Goal: Feedback & Contribution: Leave review/rating

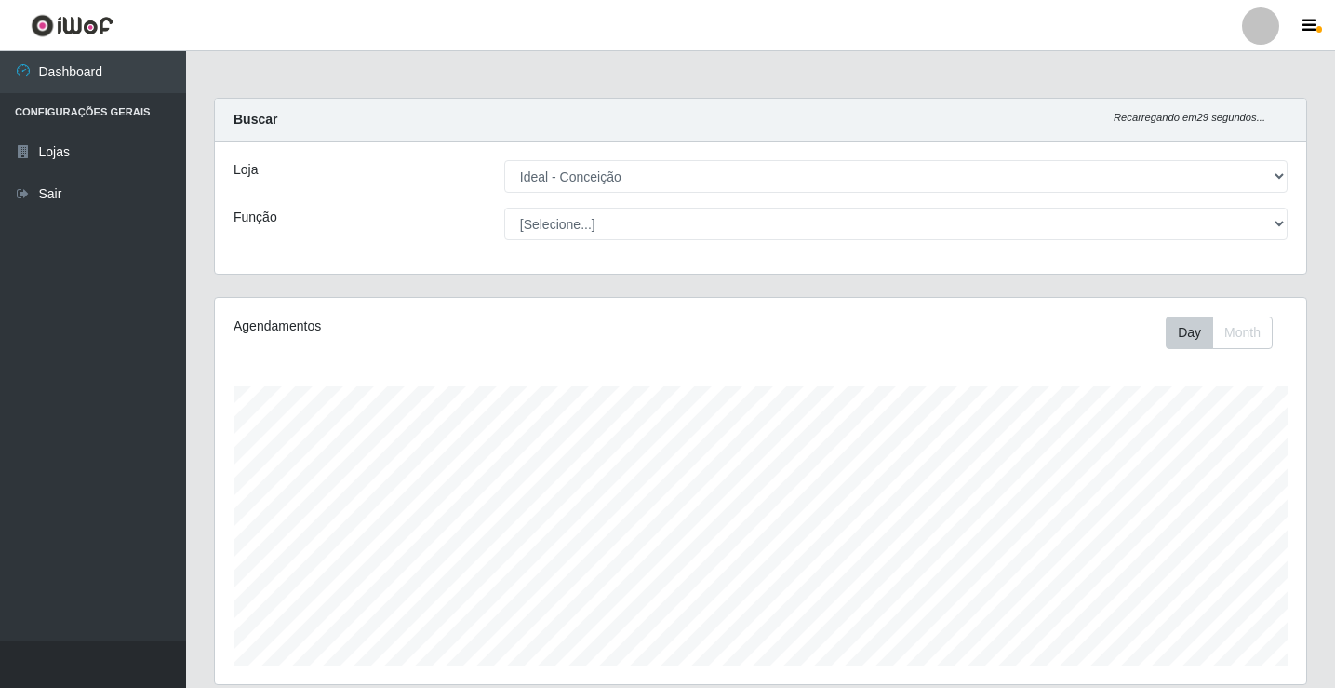
select select "231"
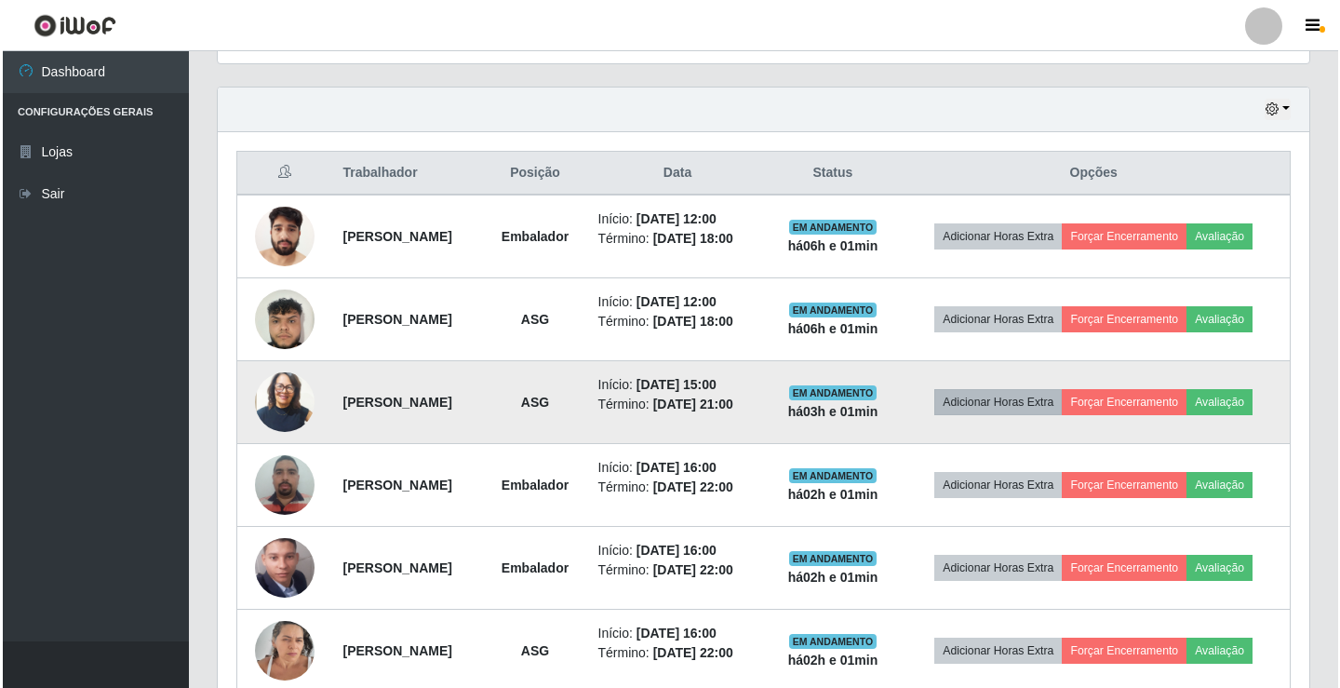
scroll to position [386, 1091]
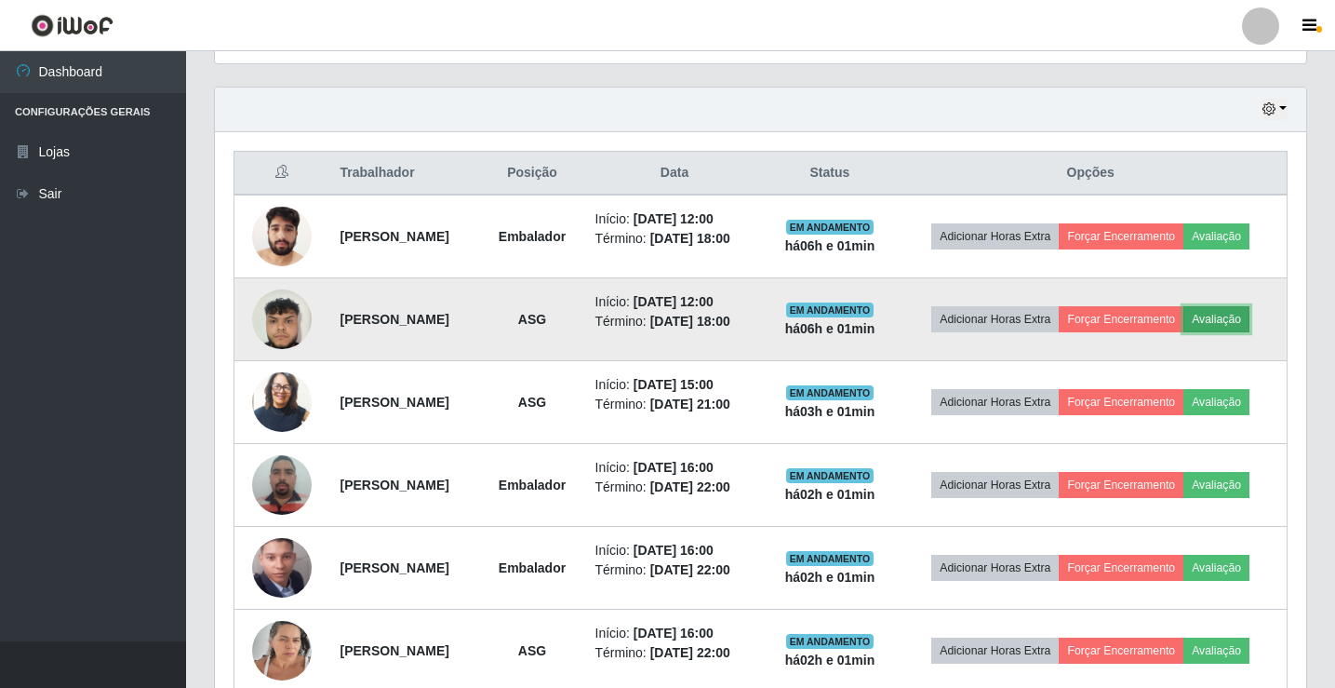
click at [1239, 322] on button "Avaliação" at bounding box center [1216, 319] width 66 height 26
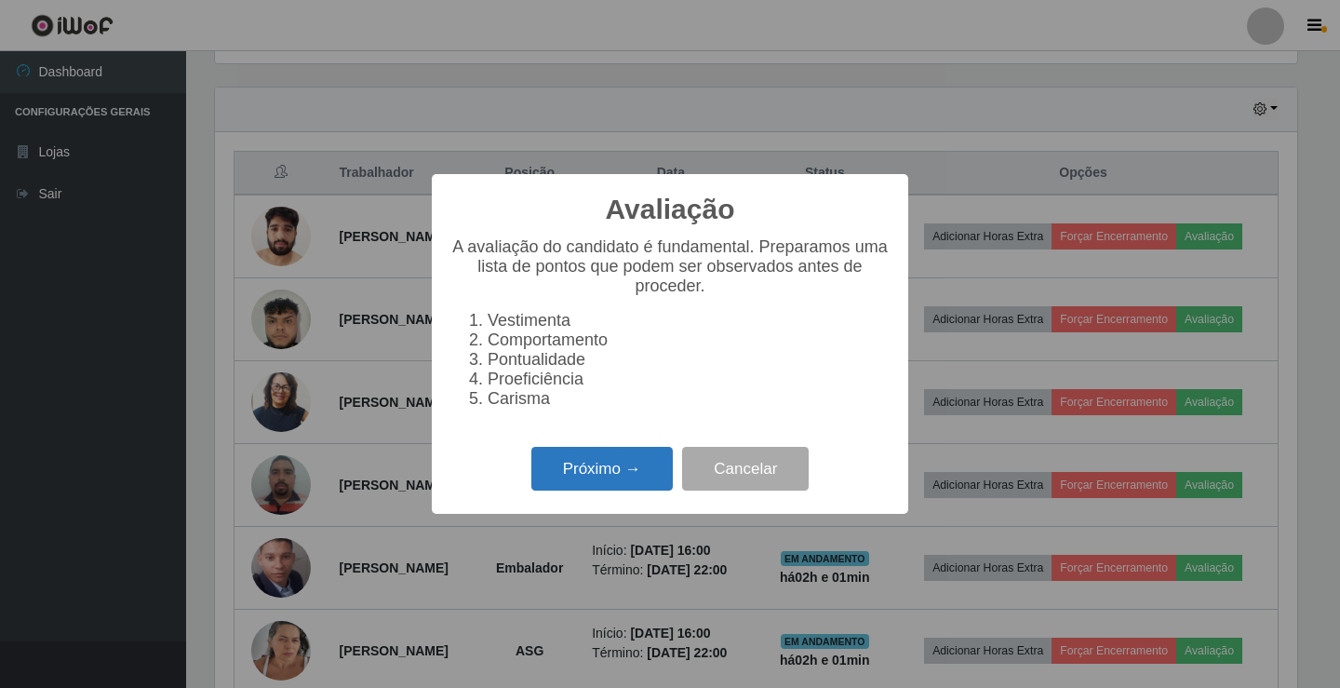
click at [592, 481] on button "Próximo →" at bounding box center [601, 469] width 141 height 44
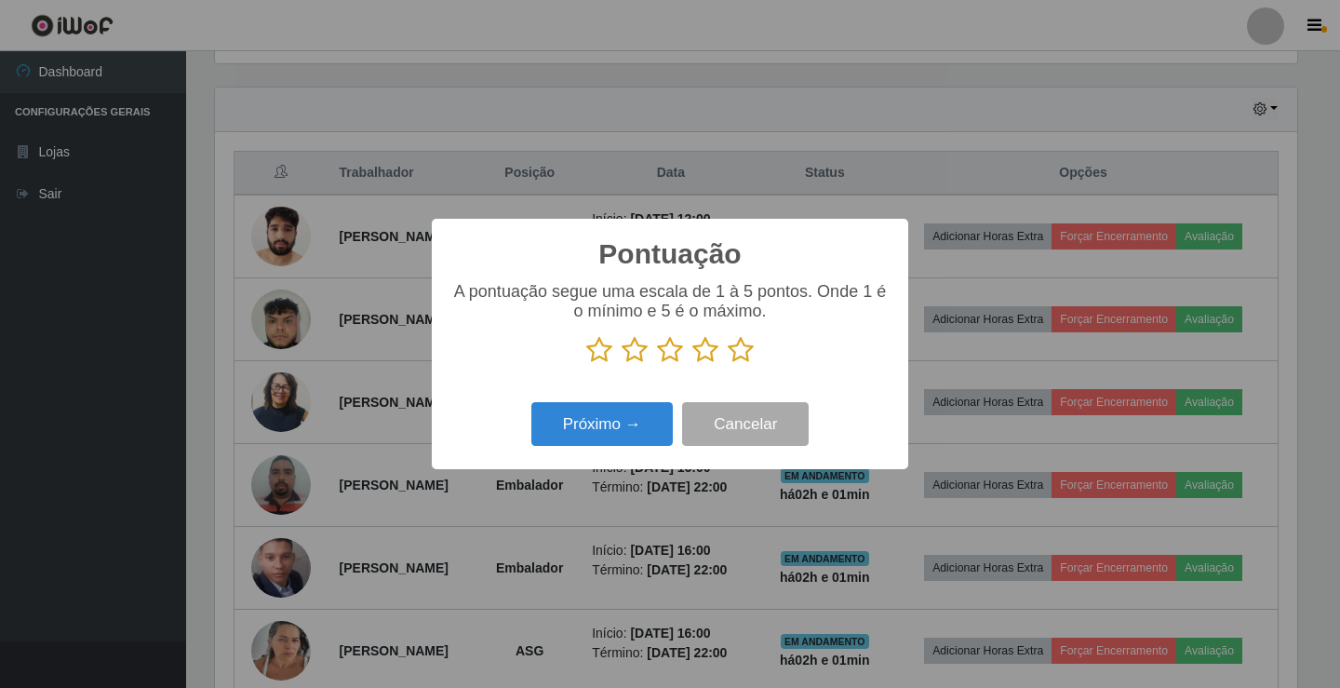
scroll to position [929964, 929268]
click at [665, 354] on icon at bounding box center [670, 350] width 26 height 28
click at [657, 364] on input "radio" at bounding box center [657, 364] width 0 height 0
click at [626, 424] on button "Próximo →" at bounding box center [601, 424] width 141 height 44
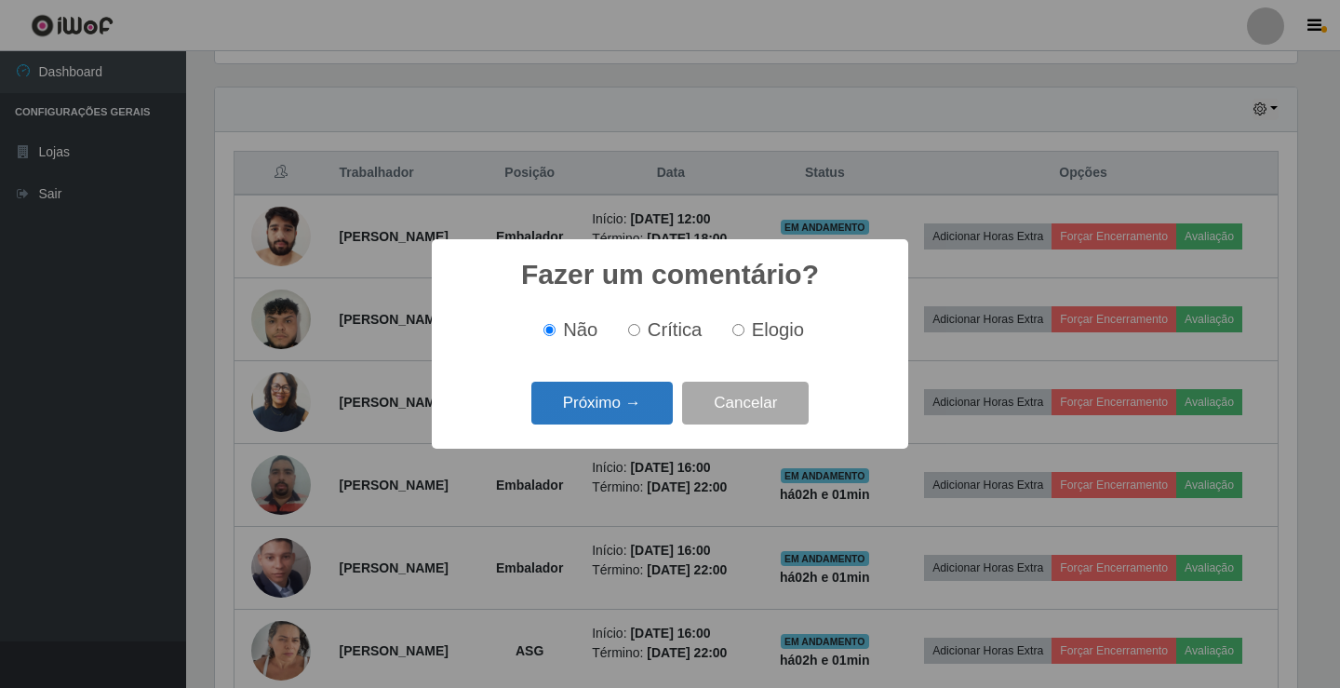
click at [634, 400] on button "Próximo →" at bounding box center [601, 403] width 141 height 44
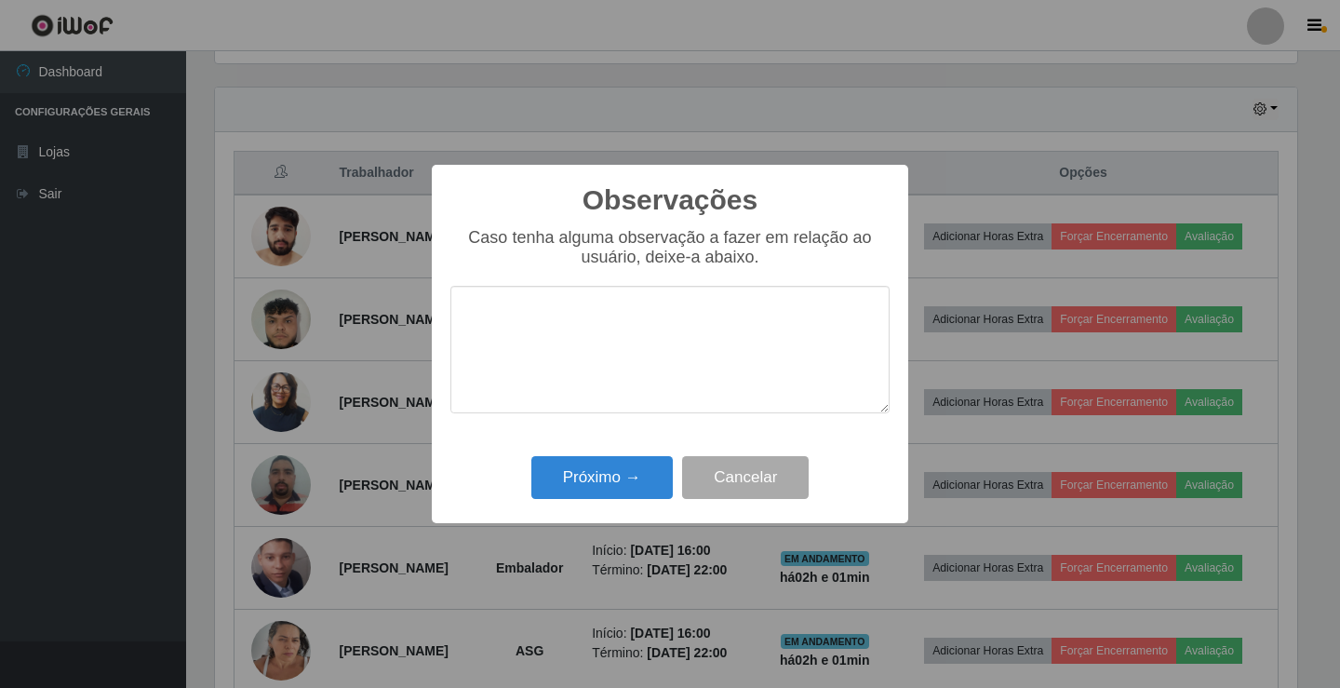
click at [567, 356] on textarea at bounding box center [669, 349] width 439 height 127
type textarea "ativo"
click at [569, 482] on button "Próximo →" at bounding box center [601, 478] width 141 height 44
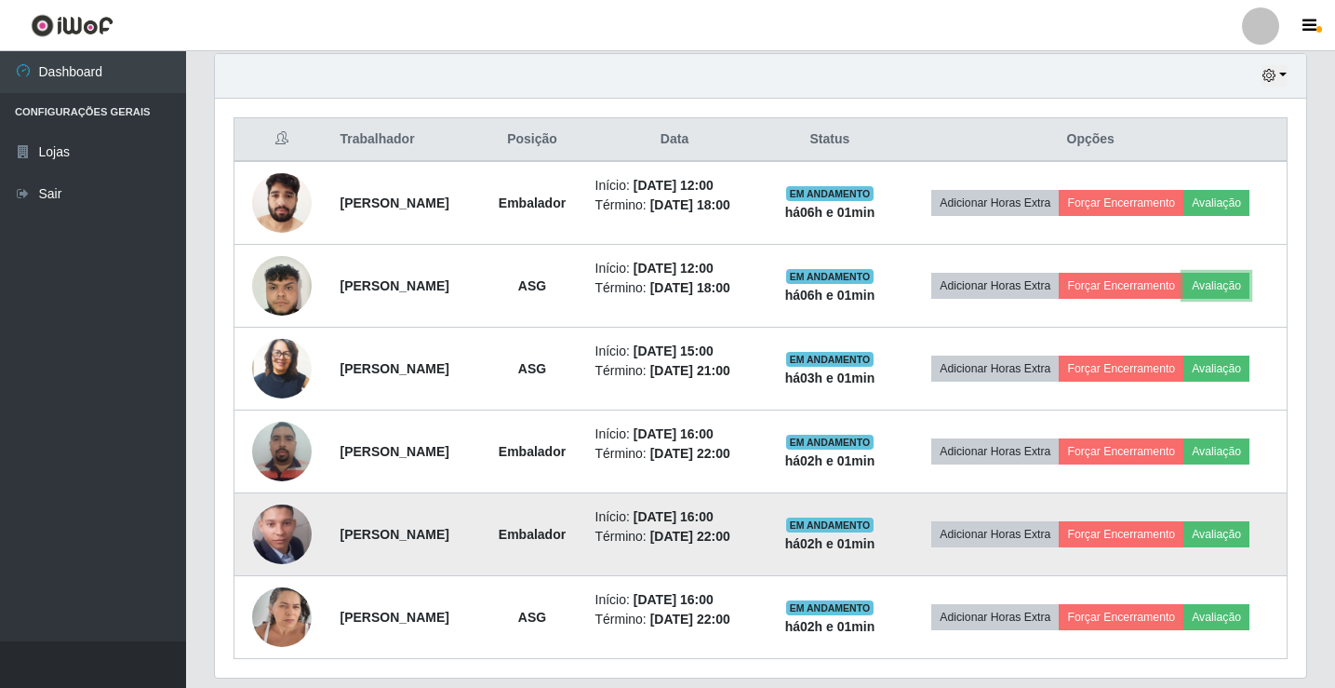
scroll to position [658, 0]
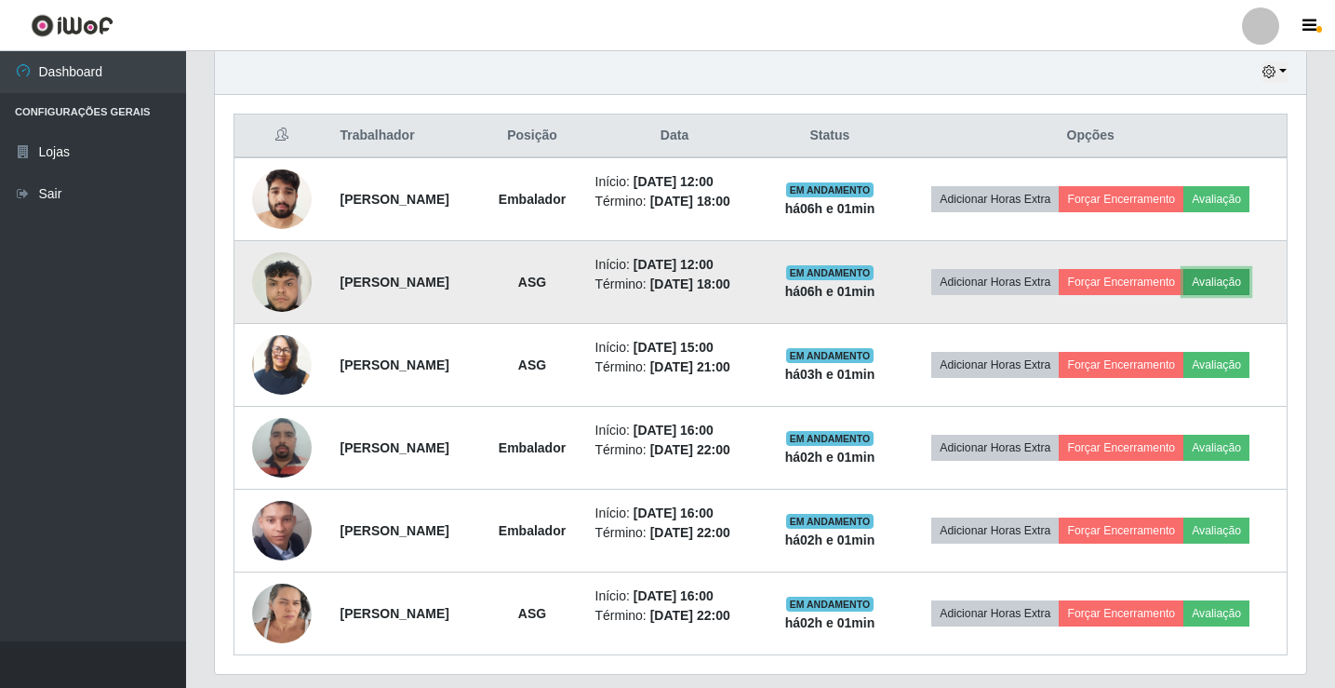
click at [1249, 283] on button "Avaliação" at bounding box center [1216, 282] width 66 height 26
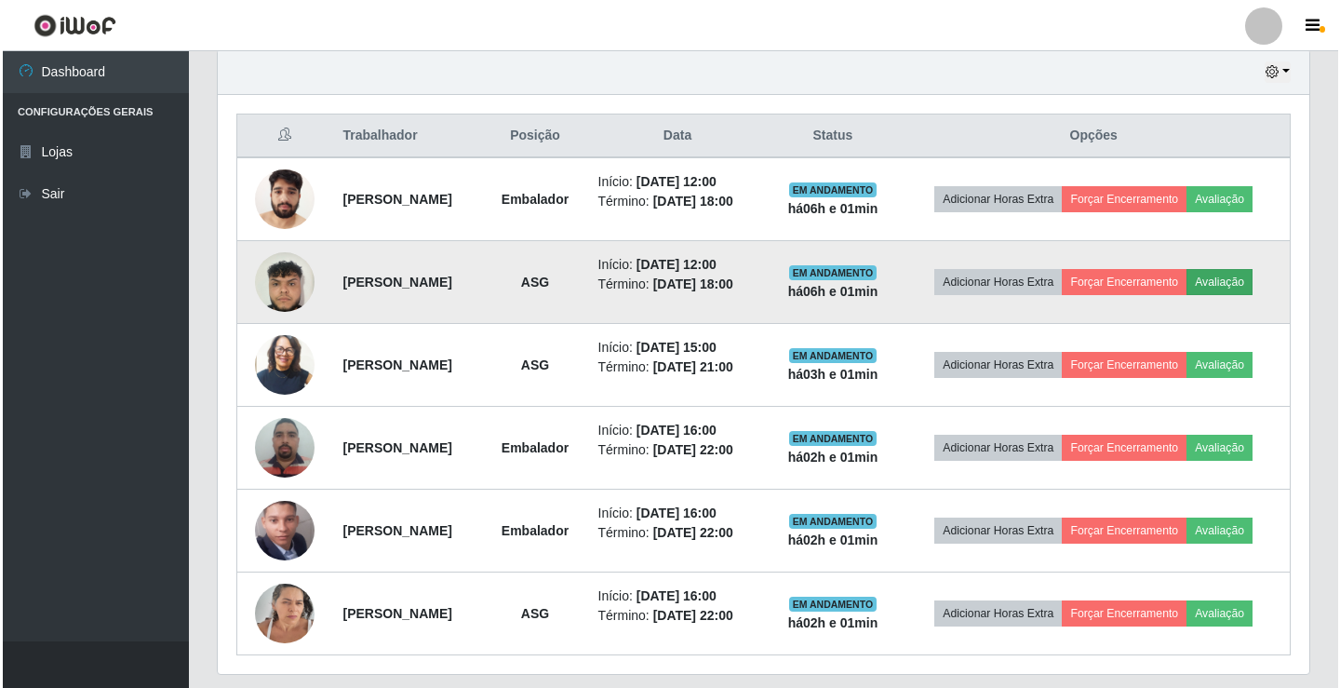
scroll to position [386, 1082]
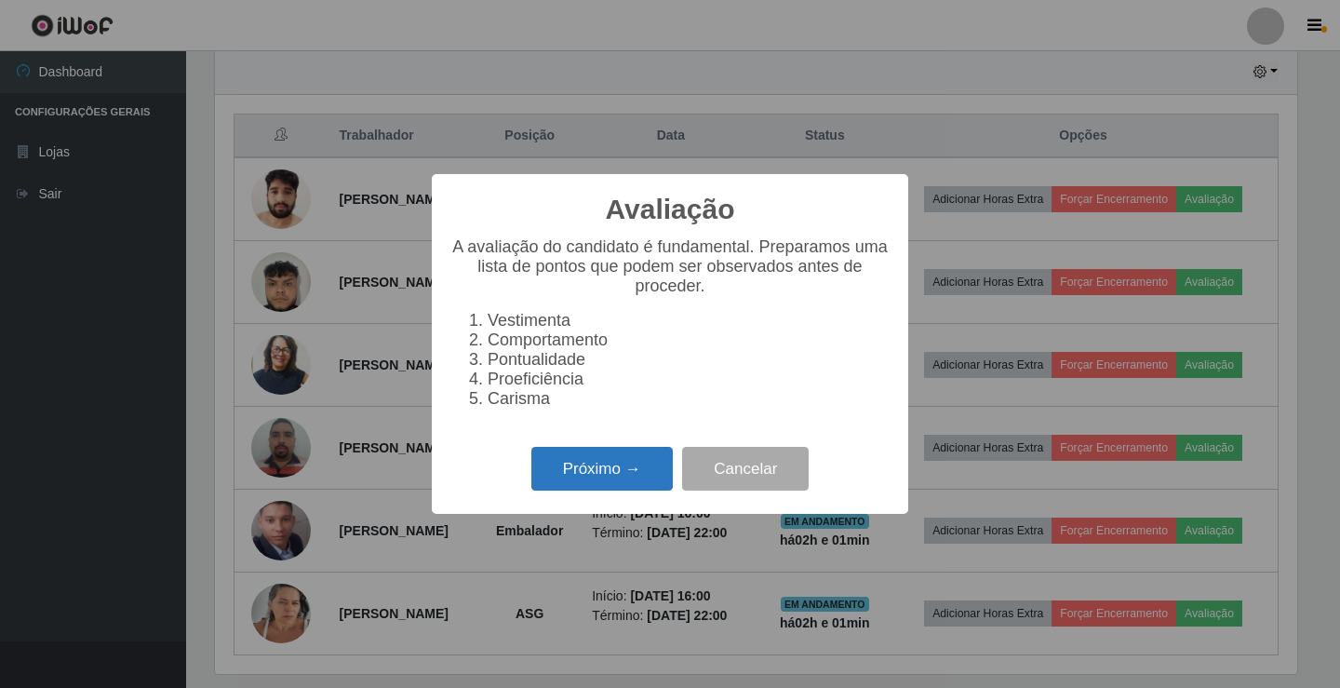
click at [576, 485] on button "Próximo →" at bounding box center [601, 469] width 141 height 44
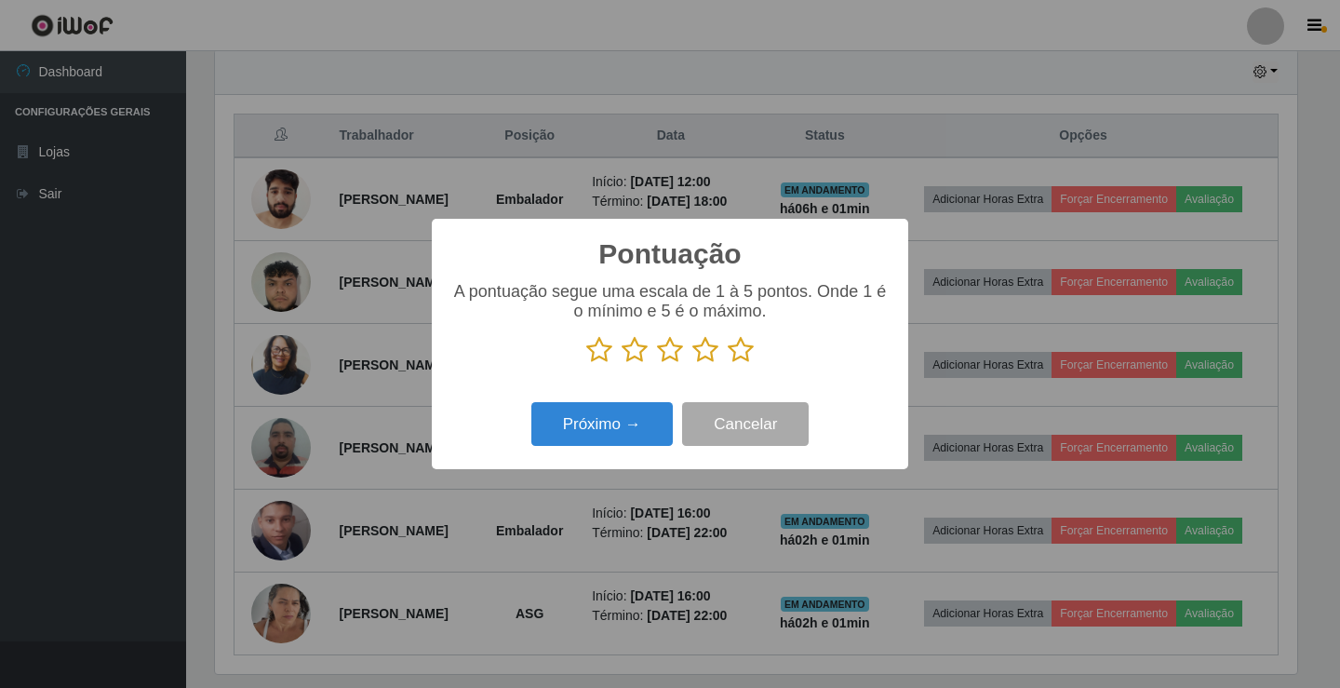
scroll to position [929964, 929268]
click at [710, 354] on icon at bounding box center [705, 350] width 26 height 28
click at [692, 364] on input "radio" at bounding box center [692, 364] width 0 height 0
click at [616, 440] on button "Próximo →" at bounding box center [601, 424] width 141 height 44
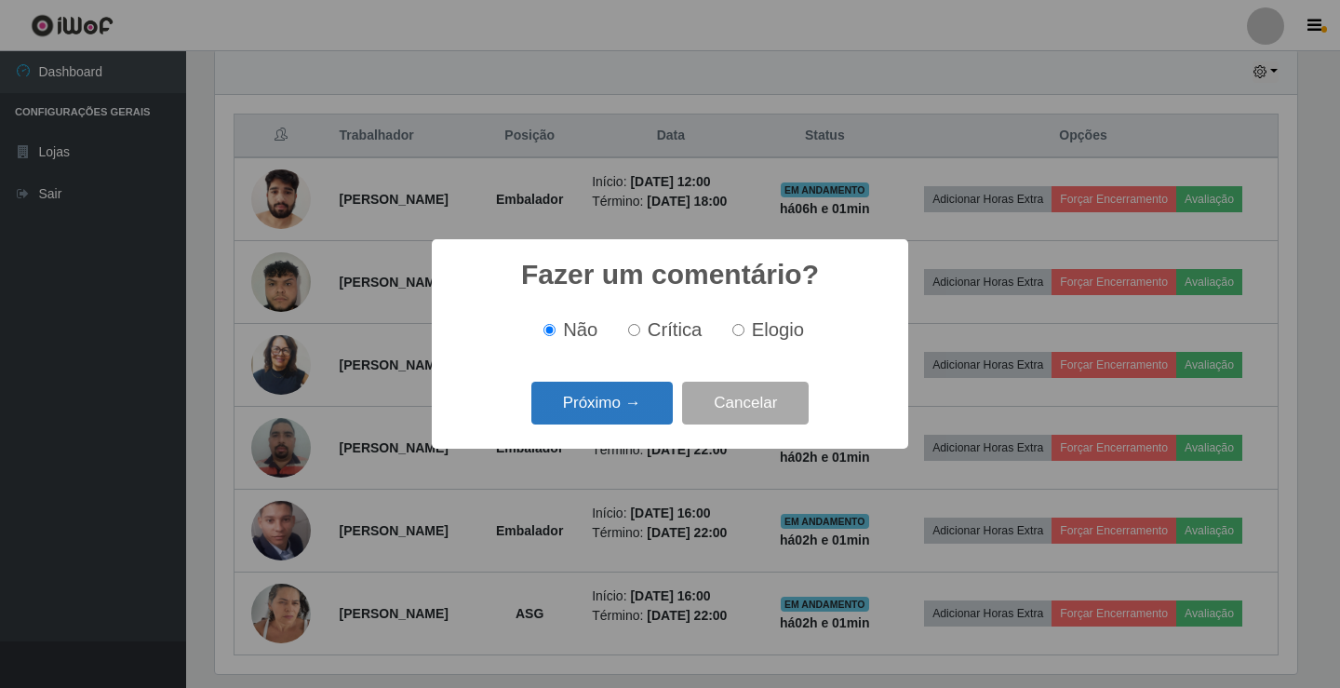
click at [637, 410] on button "Próximo →" at bounding box center [601, 403] width 141 height 44
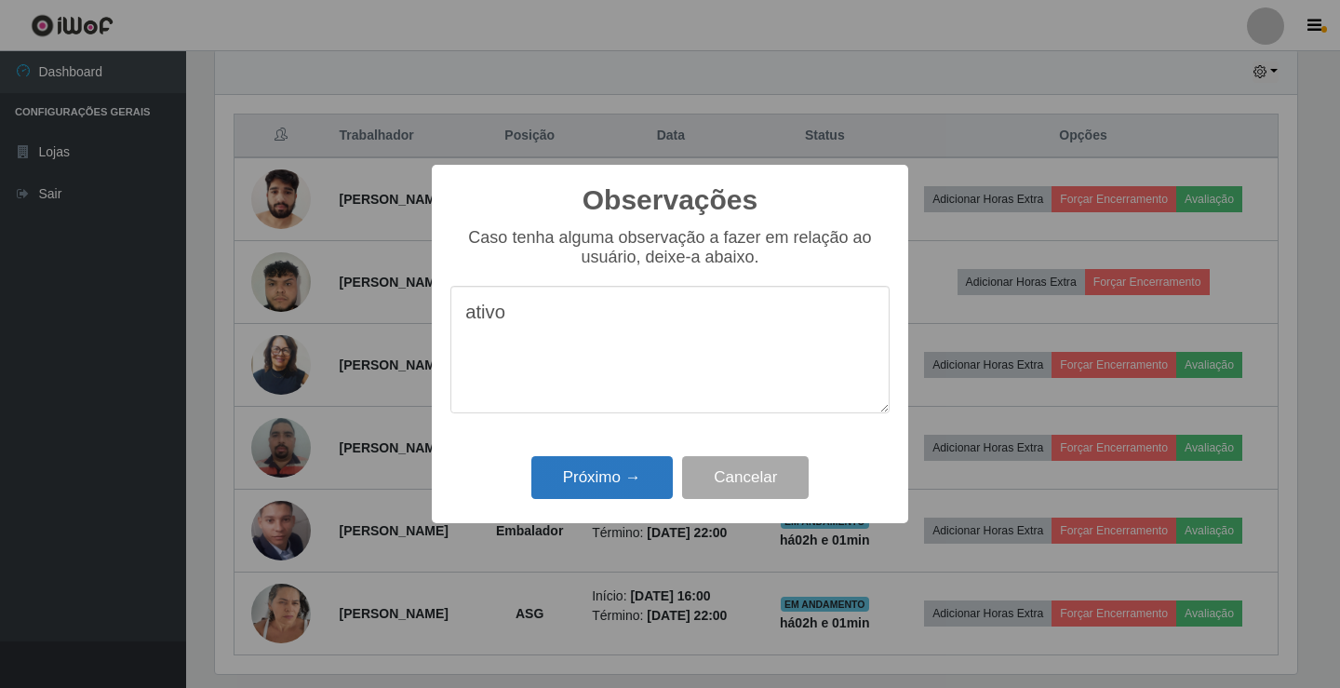
type textarea "ativo"
click at [622, 484] on button "Próximo →" at bounding box center [601, 478] width 141 height 44
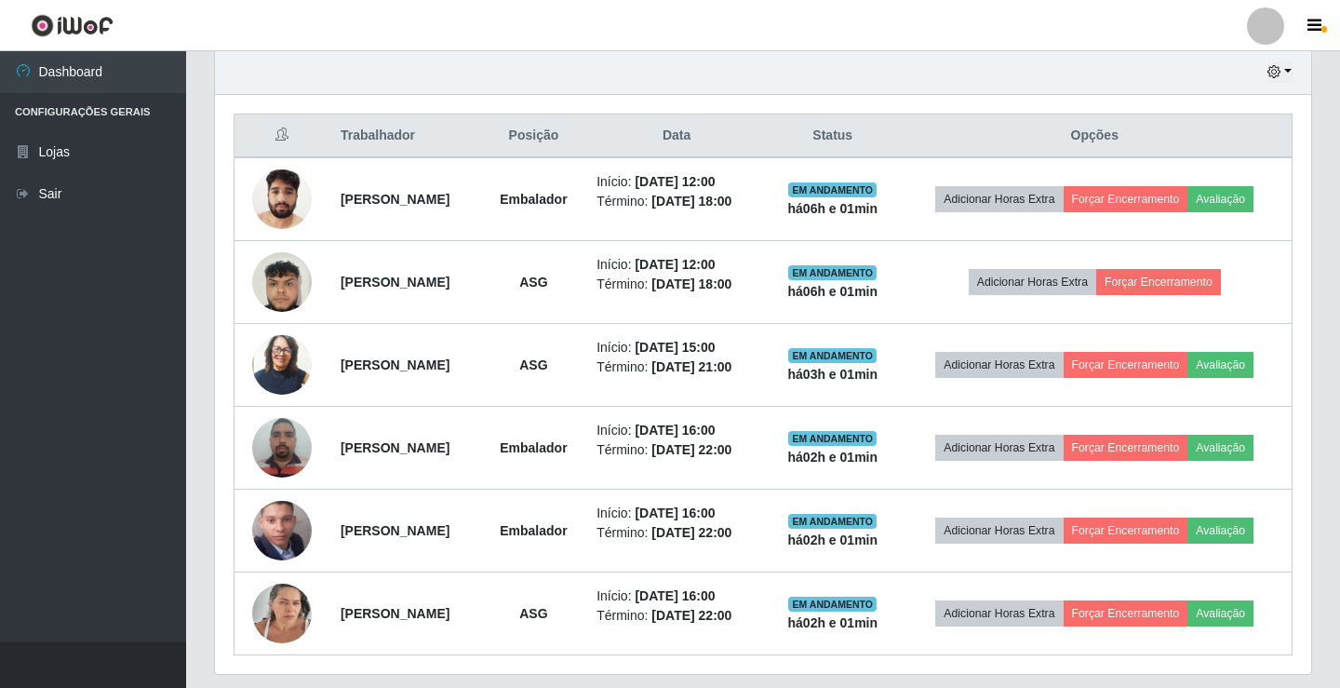
scroll to position [386, 1091]
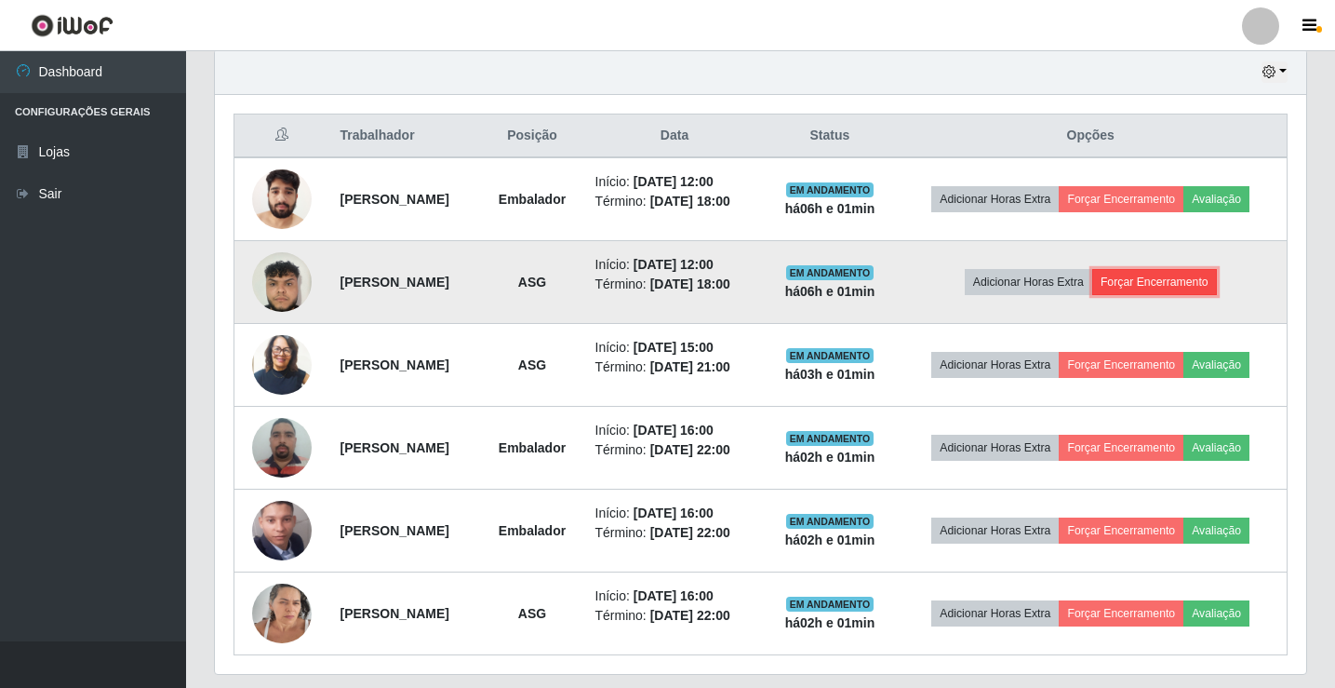
click at [1168, 277] on button "Forçar Encerramento" at bounding box center [1154, 282] width 125 height 26
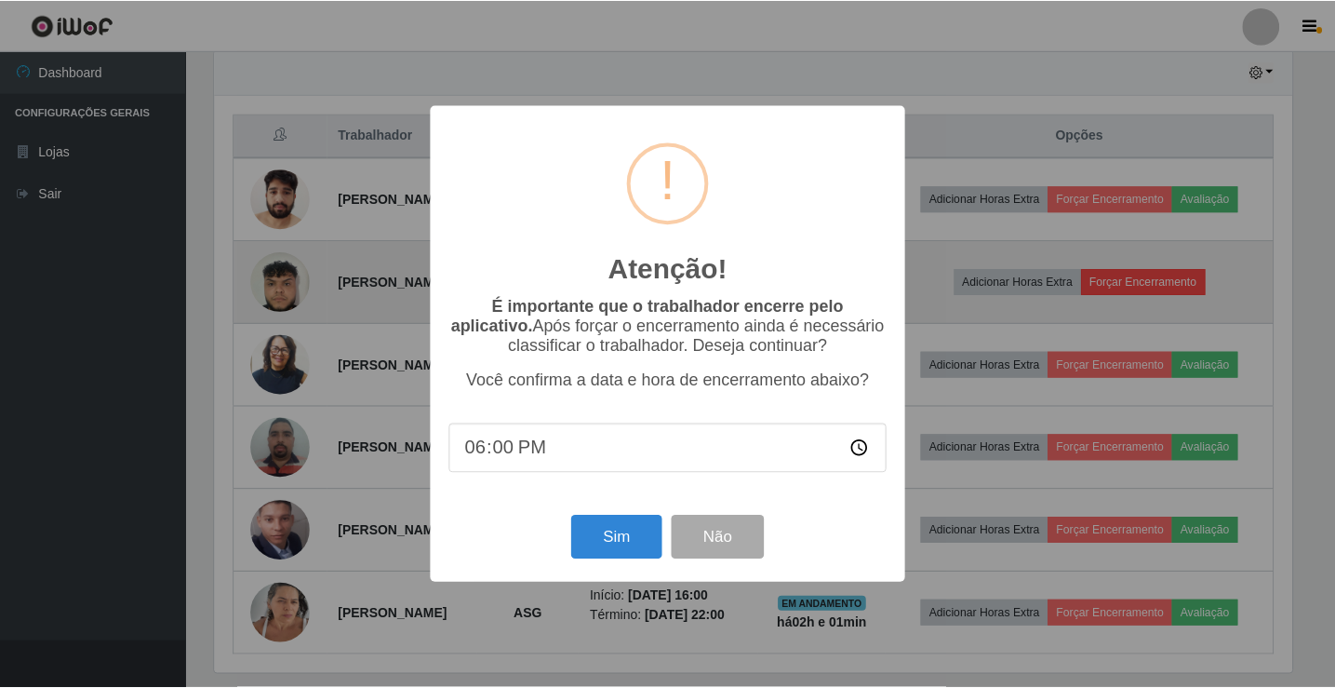
scroll to position [386, 1082]
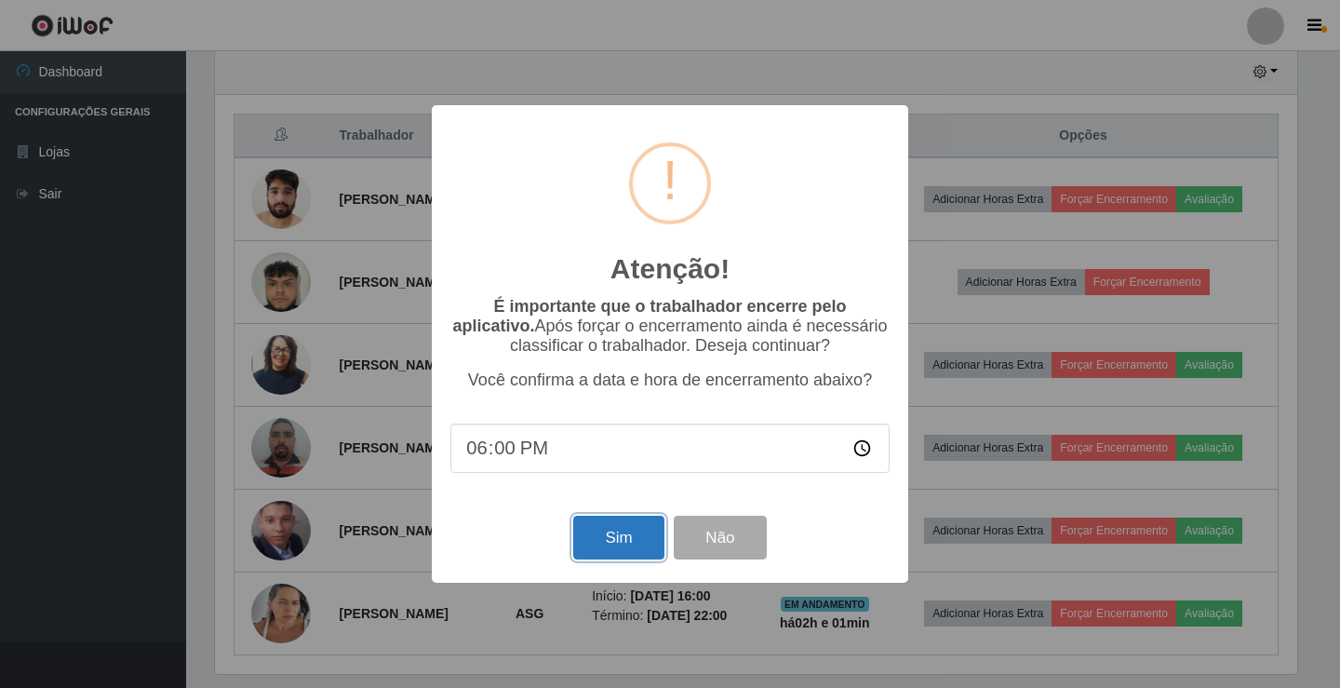
click at [647, 528] on button "Sim" at bounding box center [618, 537] width 90 height 44
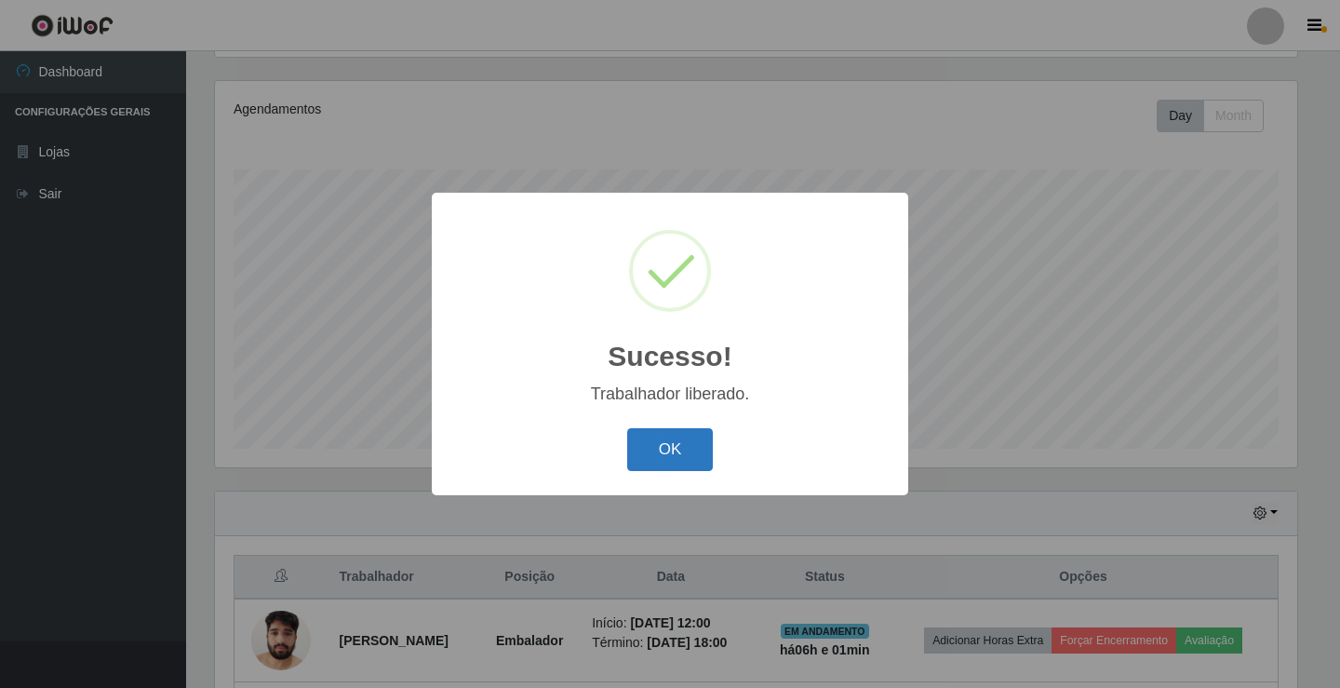
click at [628, 447] on button "OK" at bounding box center [670, 450] width 87 height 44
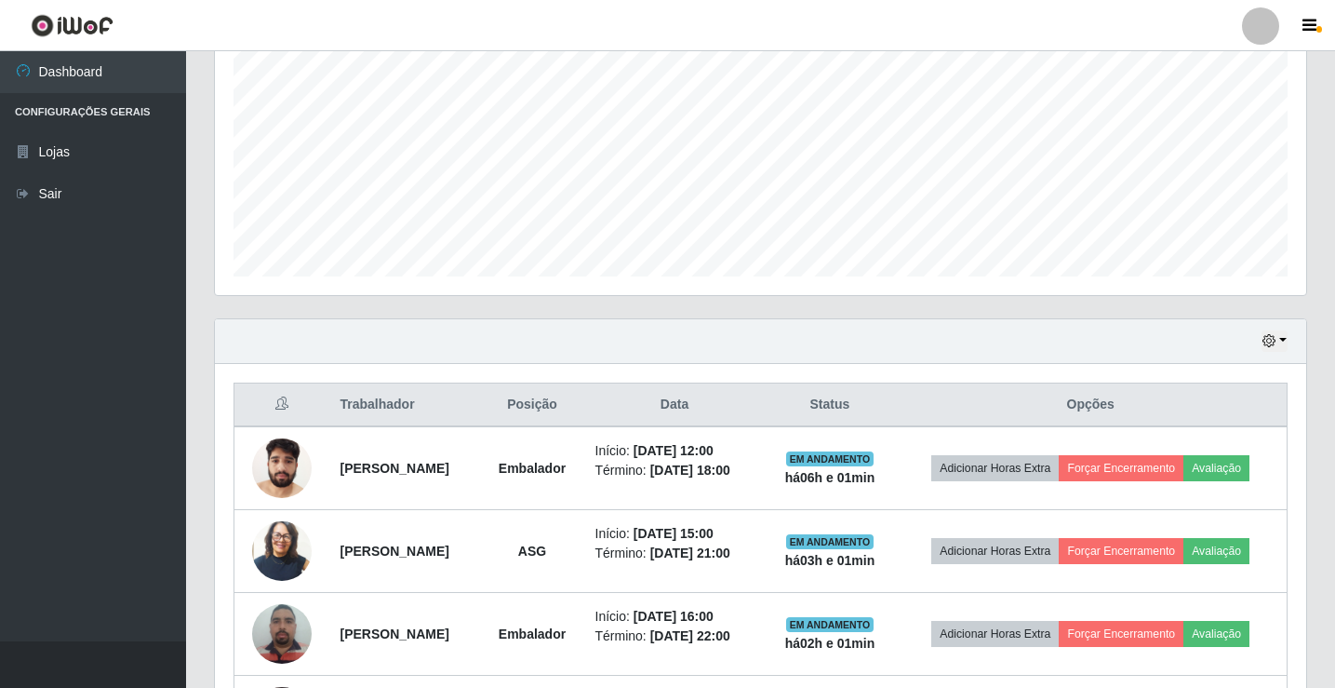
scroll to position [403, 0]
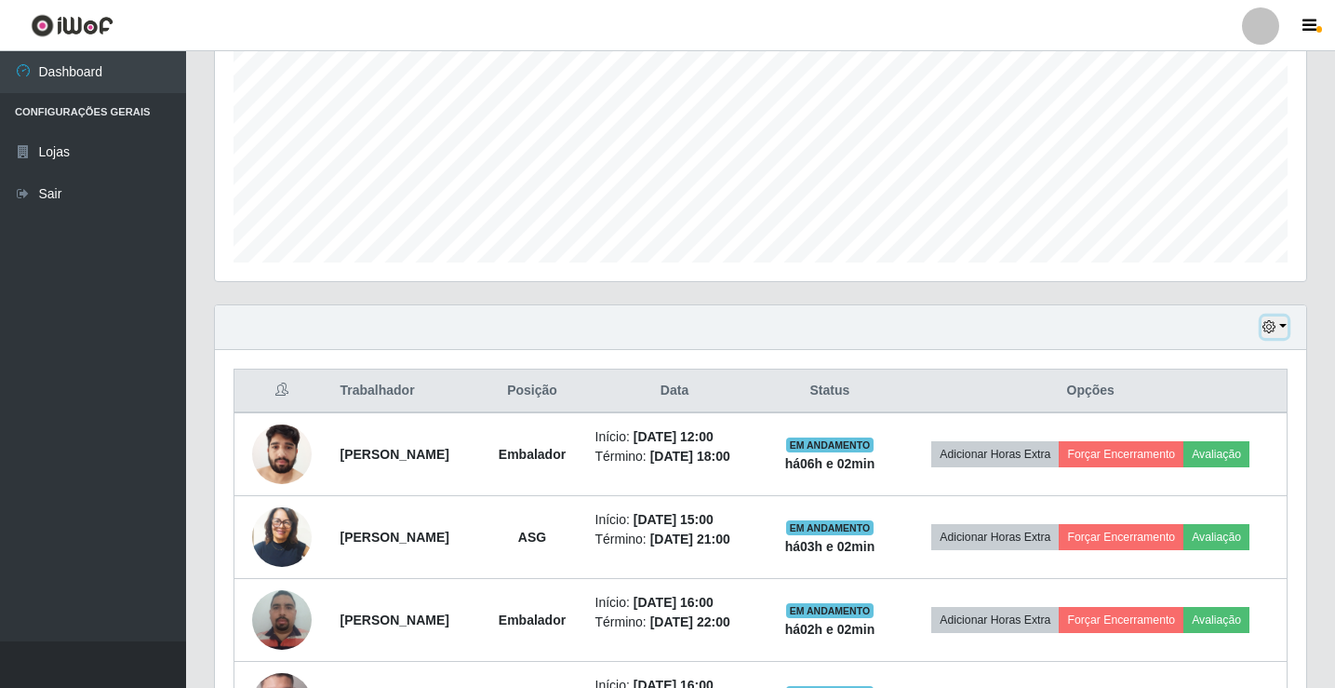
click at [1283, 322] on button "button" at bounding box center [1275, 326] width 26 height 21
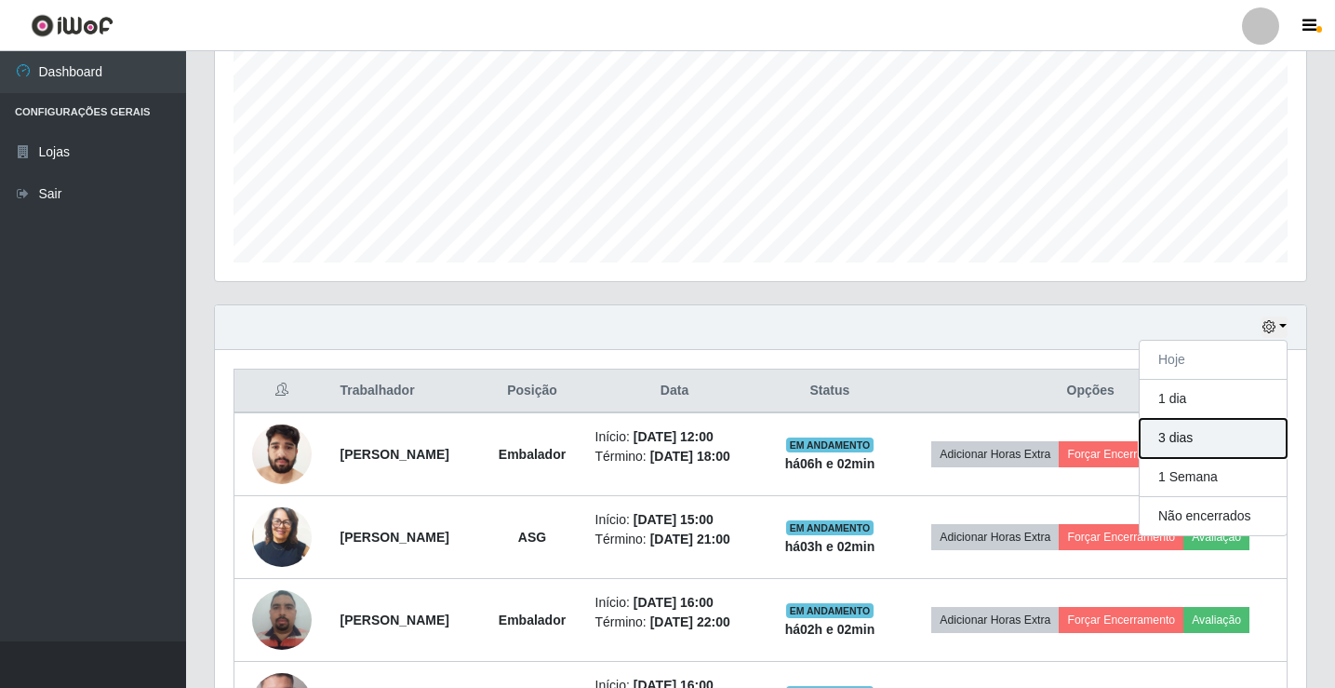
click at [1202, 447] on button "3 dias" at bounding box center [1213, 438] width 147 height 39
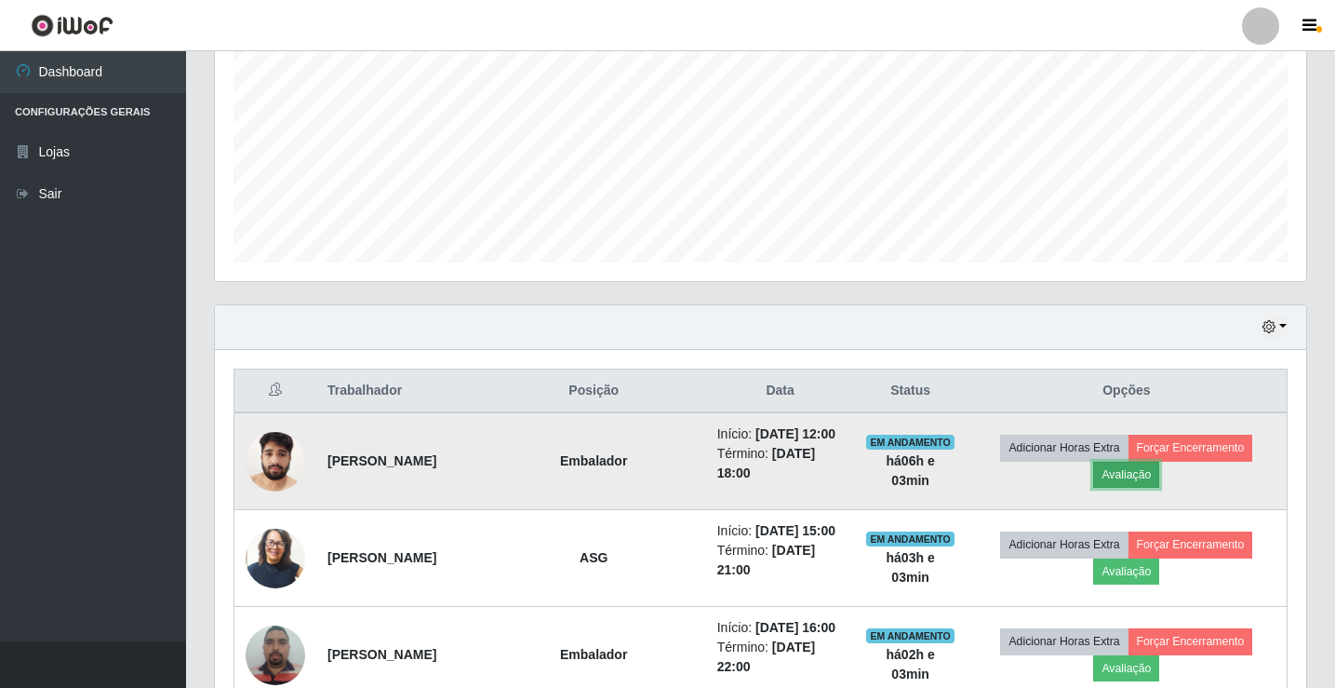
click at [1141, 488] on button "Avaliação" at bounding box center [1126, 474] width 66 height 26
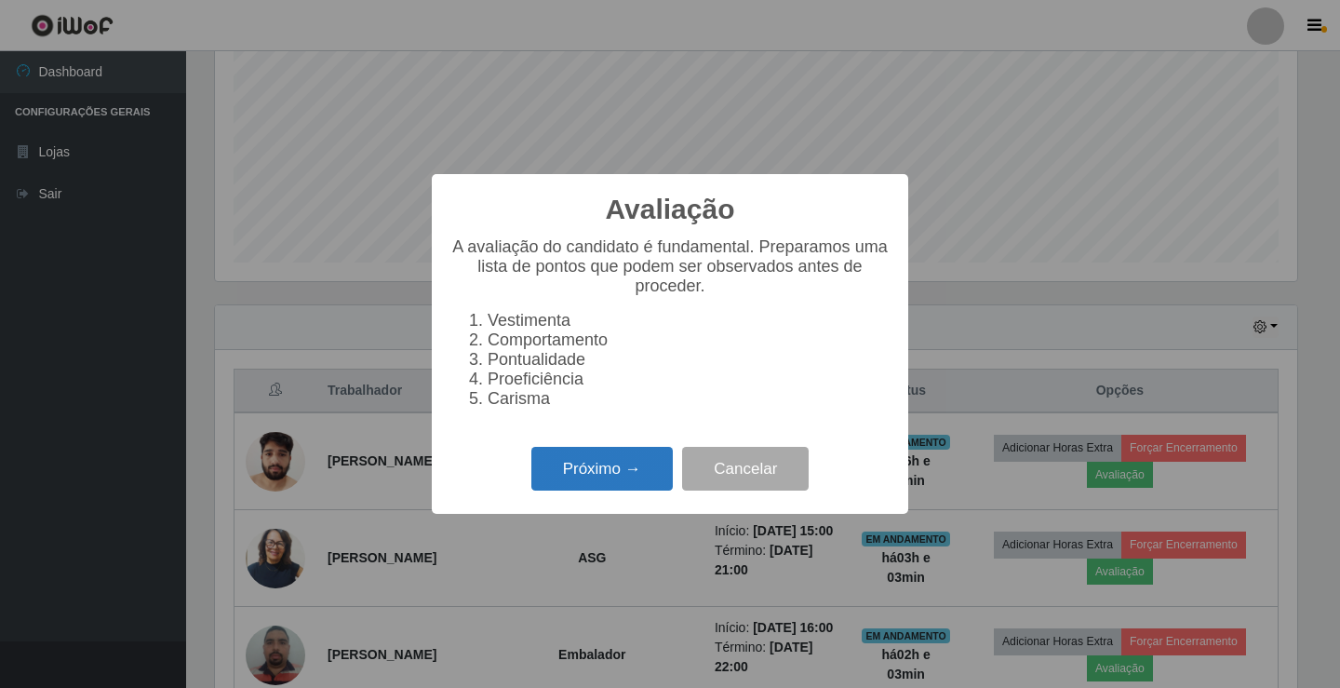
click at [634, 484] on button "Próximo →" at bounding box center [601, 469] width 141 height 44
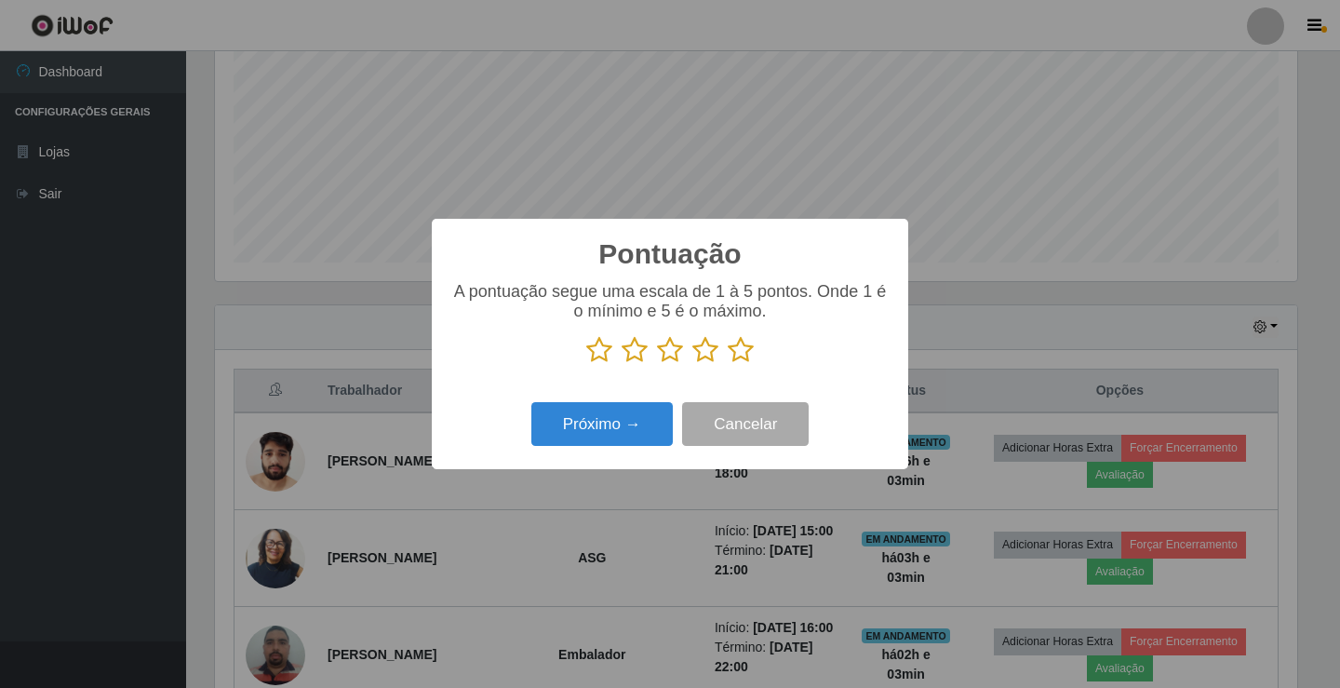
click at [706, 356] on icon at bounding box center [705, 350] width 26 height 28
click at [692, 364] on input "radio" at bounding box center [692, 364] width 0 height 0
click at [629, 428] on button "Próximo →" at bounding box center [601, 424] width 141 height 44
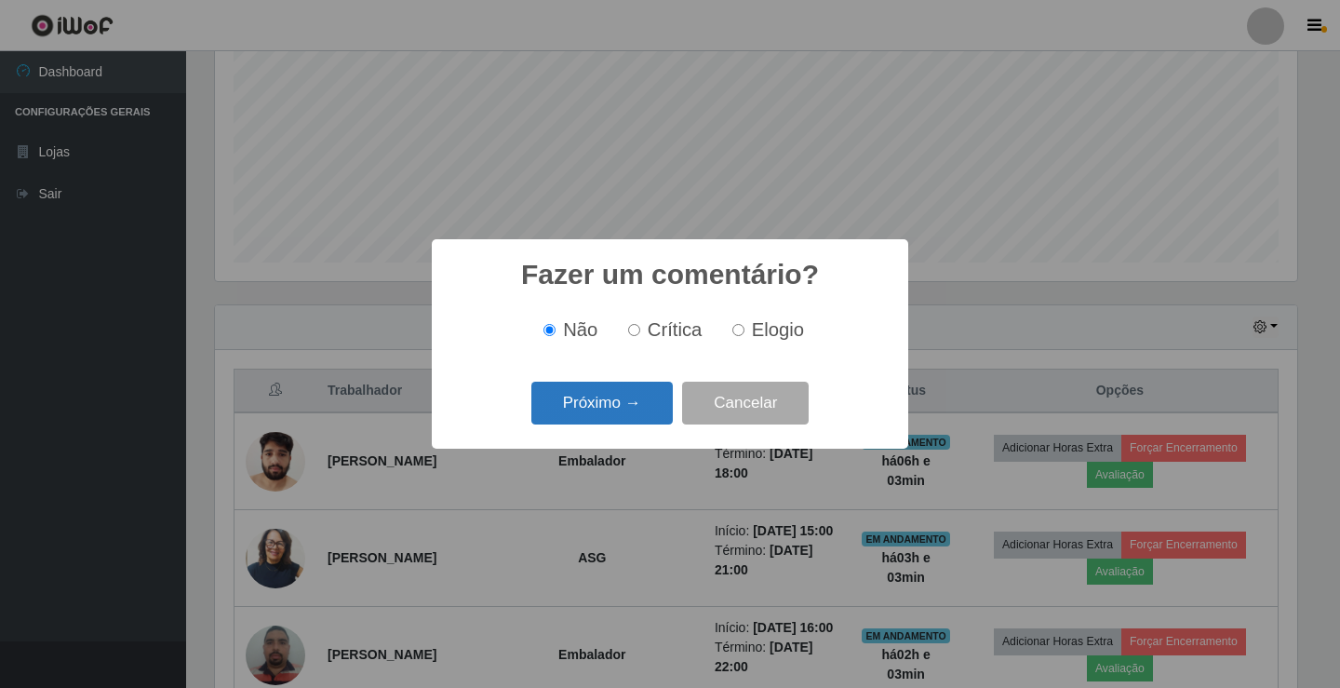
click at [653, 393] on button "Próximo →" at bounding box center [601, 403] width 141 height 44
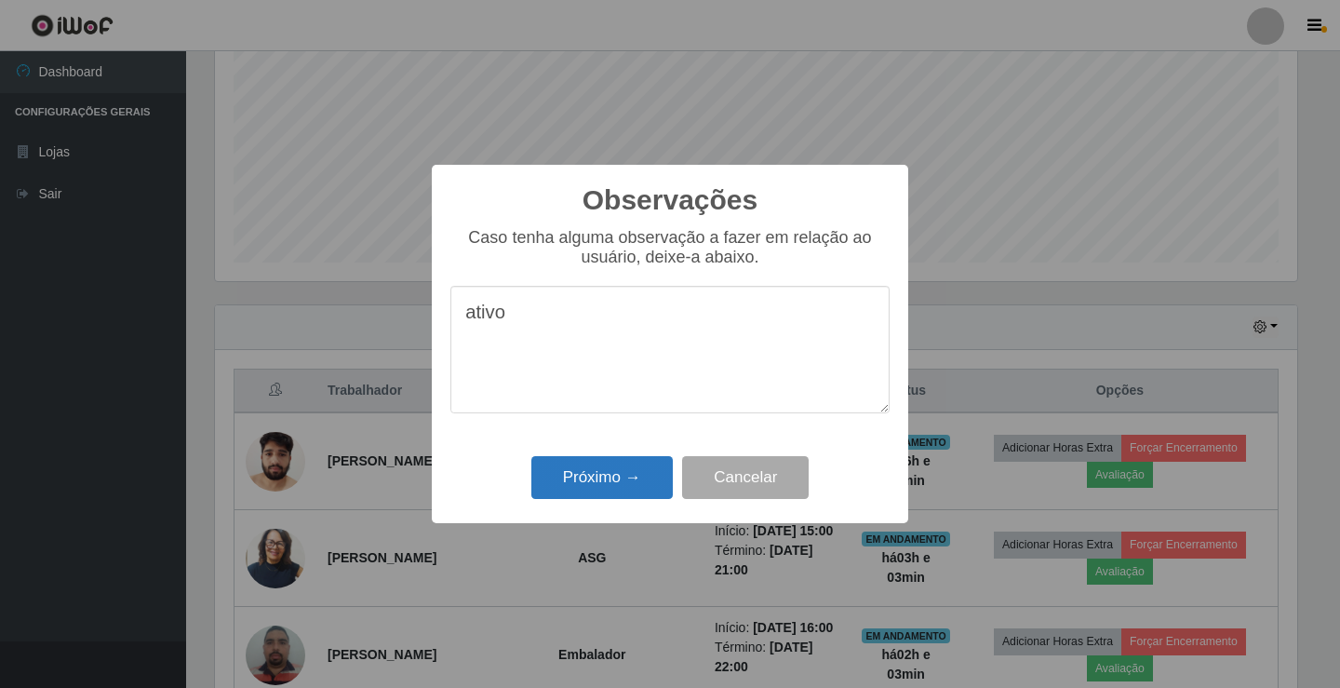
type textarea "ativo"
click at [645, 479] on button "Próximo →" at bounding box center [601, 478] width 141 height 44
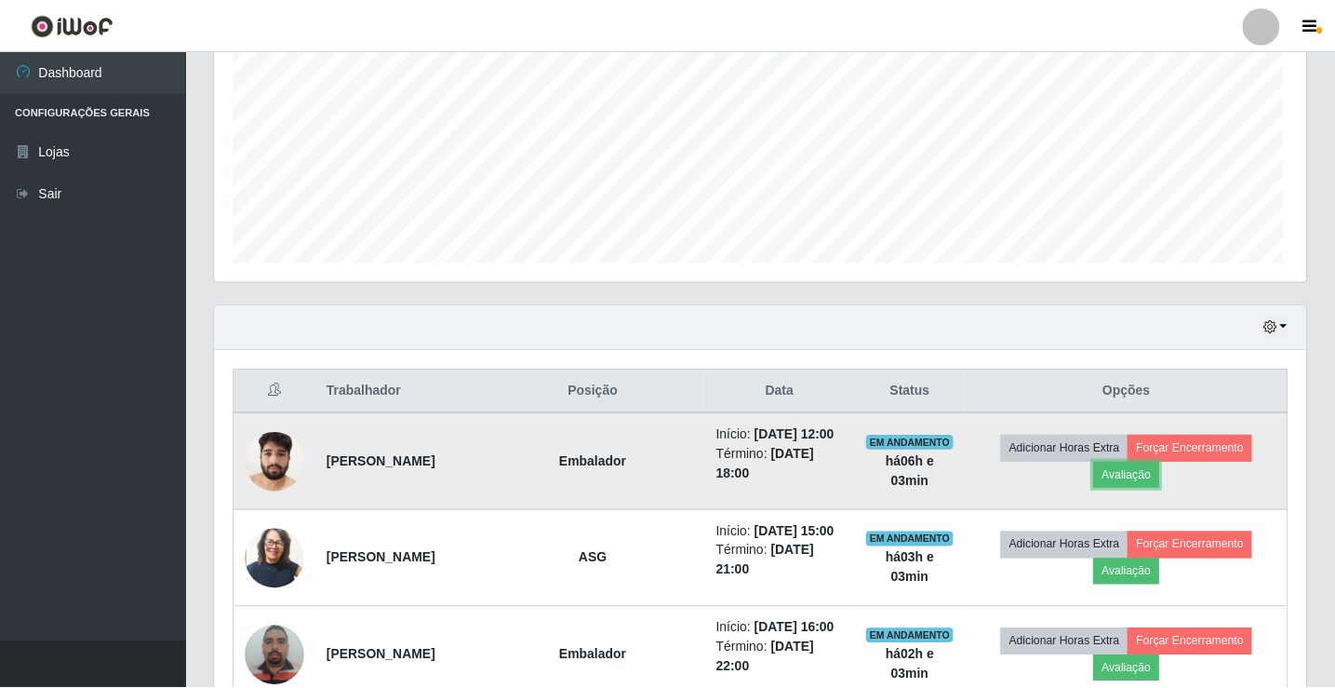
scroll to position [386, 1091]
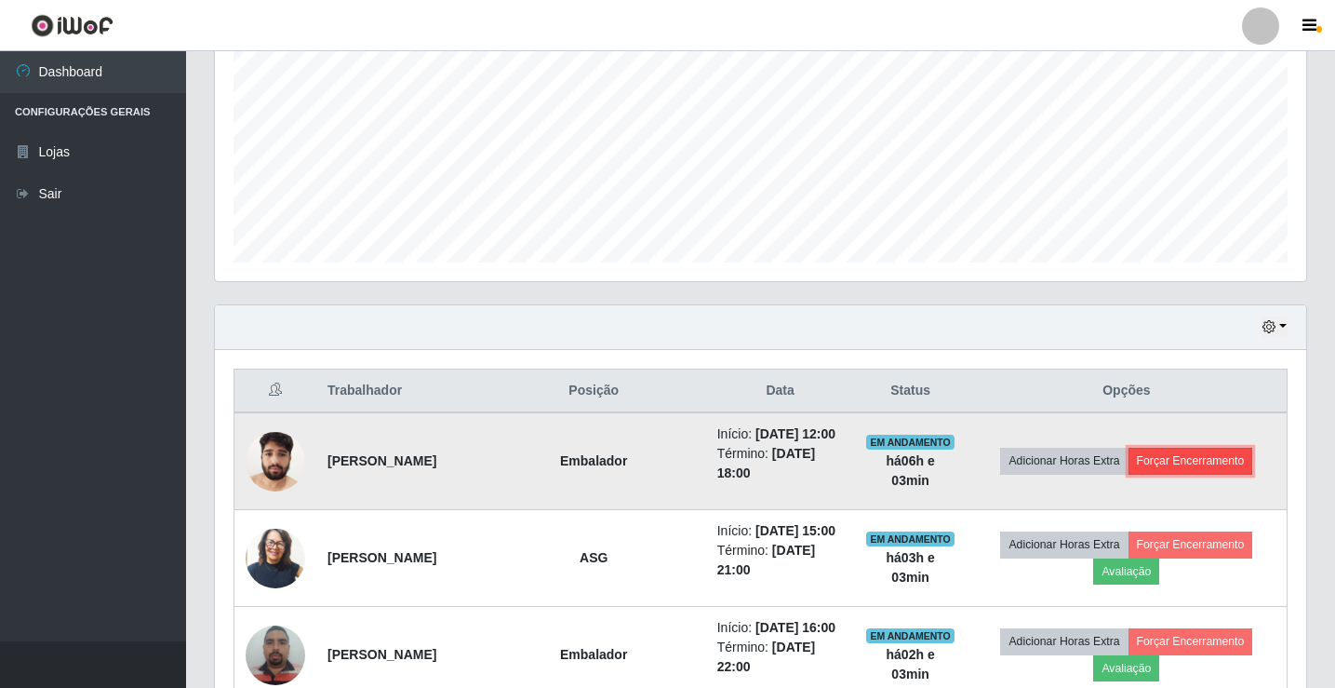
click at [1189, 465] on button "Forçar Encerramento" at bounding box center [1191, 460] width 125 height 26
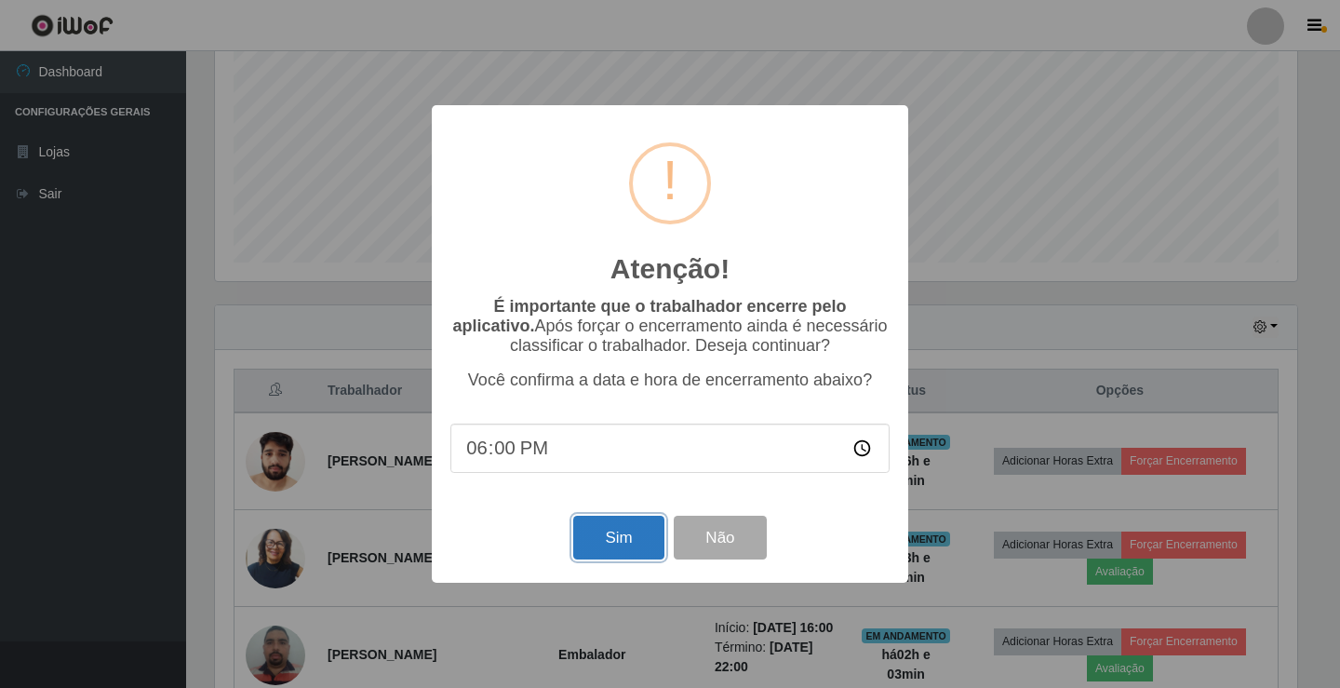
click at [598, 551] on button "Sim" at bounding box center [618, 537] width 90 height 44
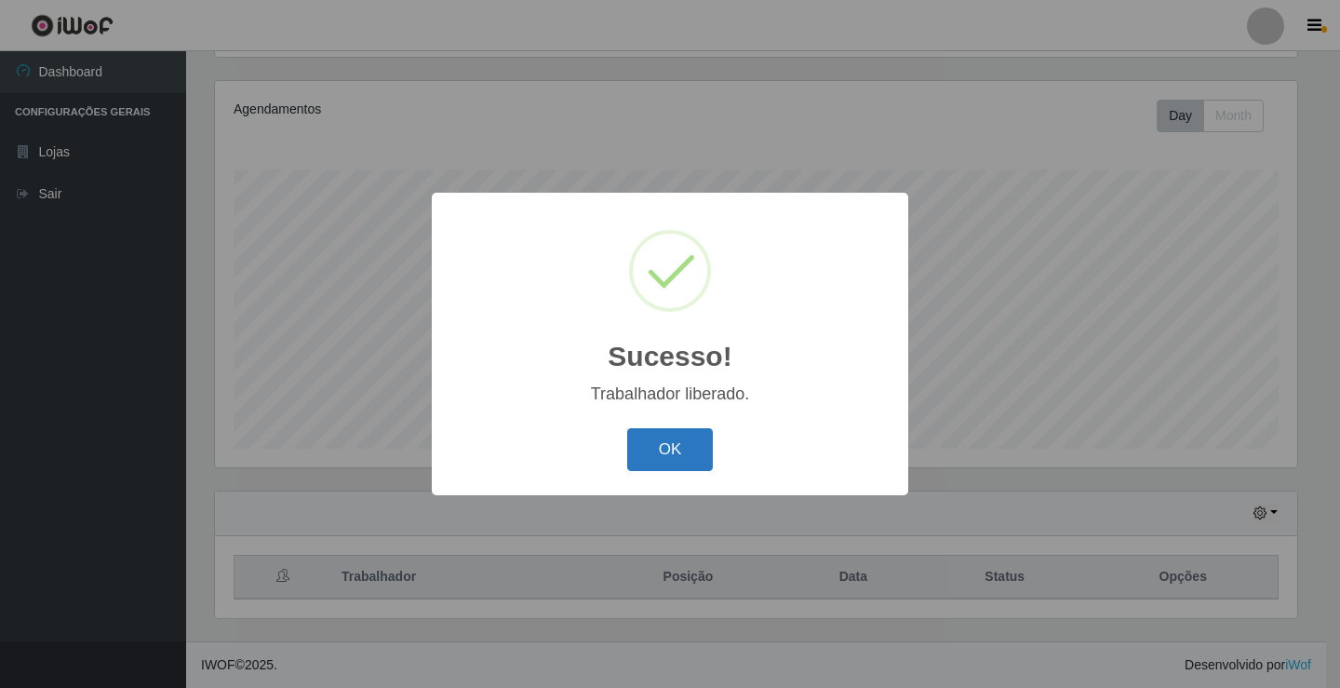
click at [677, 447] on button "OK" at bounding box center [670, 450] width 87 height 44
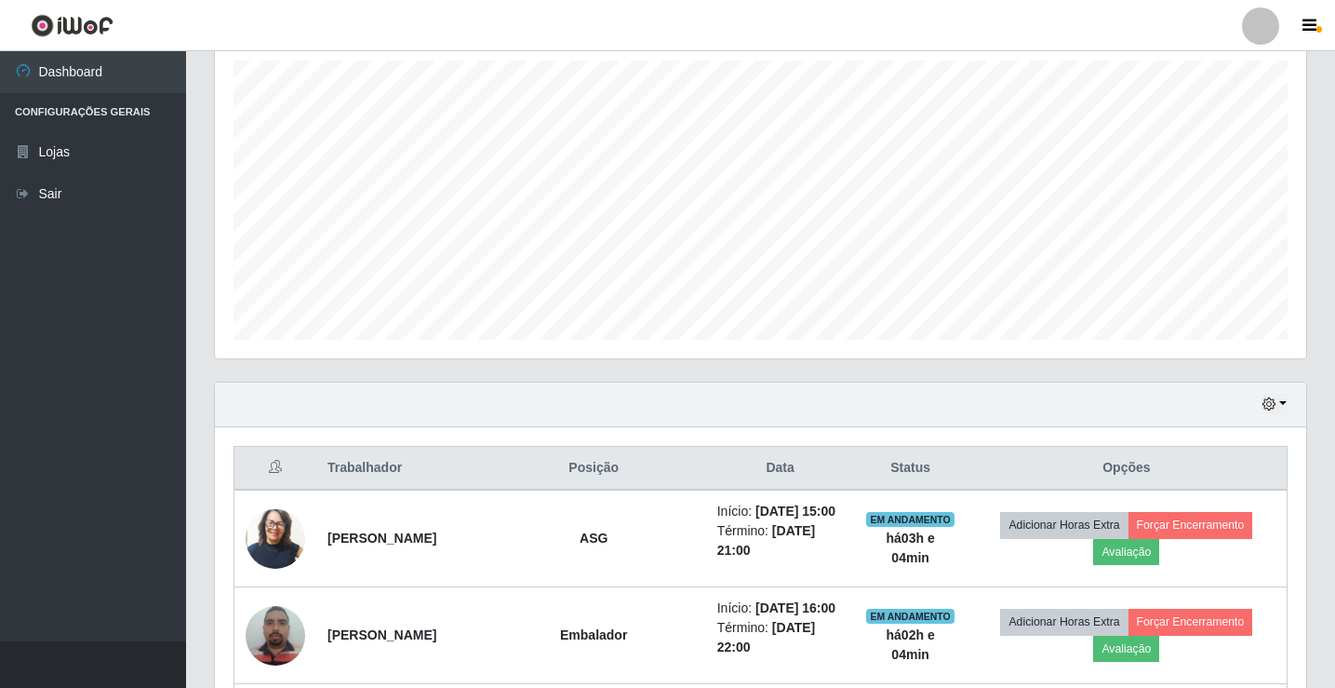
scroll to position [310, 0]
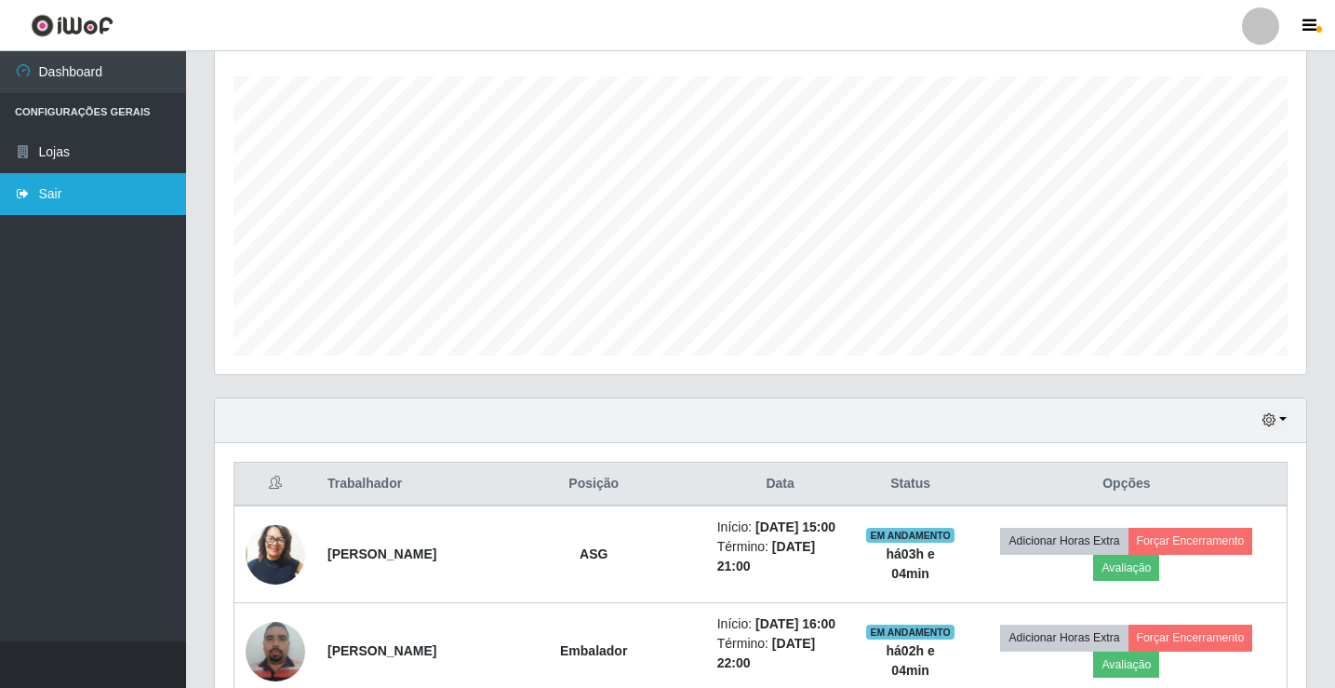
click at [57, 184] on link "Sair" at bounding box center [93, 194] width 186 height 42
